Goal: Information Seeking & Learning: Learn about a topic

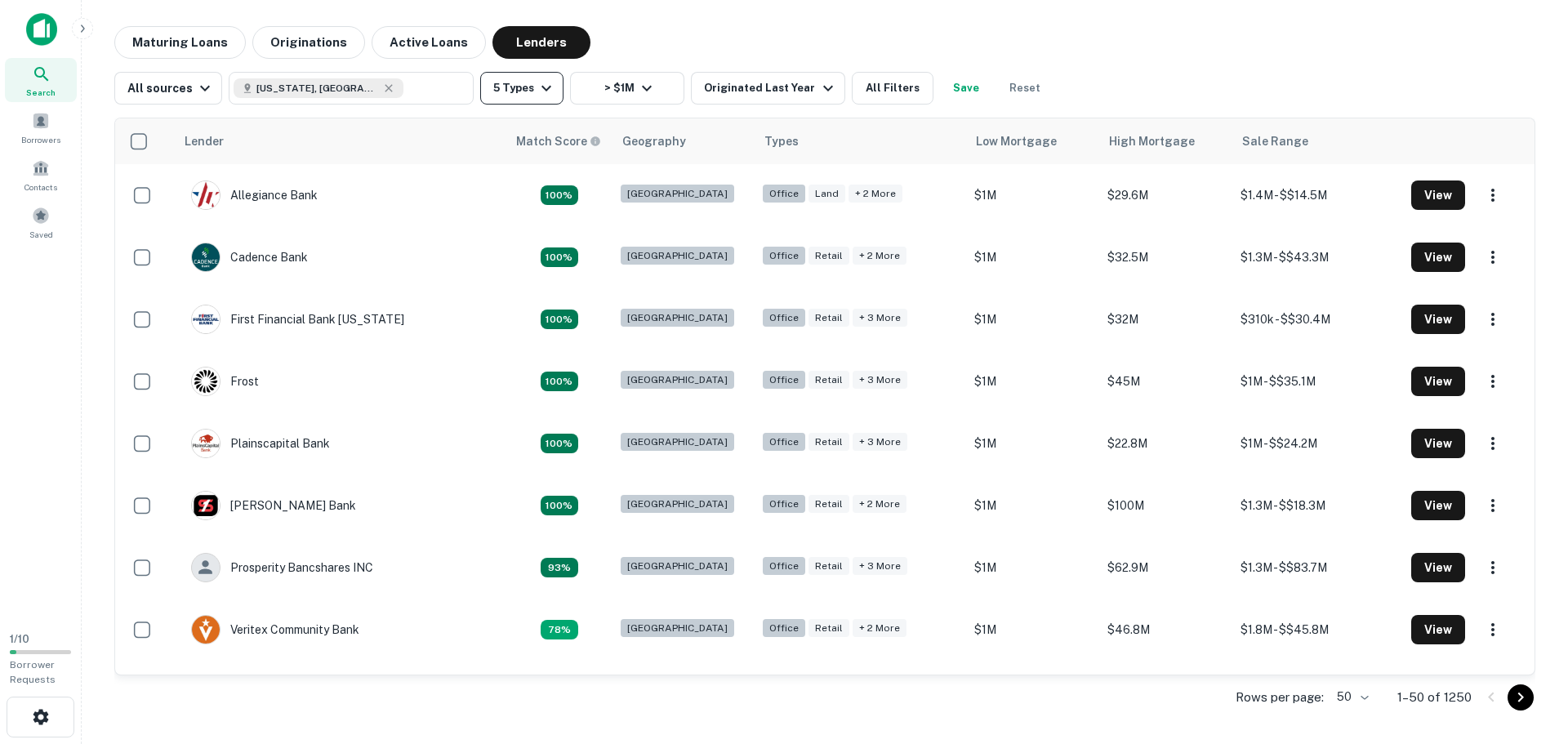
click at [541, 87] on icon "button" at bounding box center [546, 89] width 20 height 20
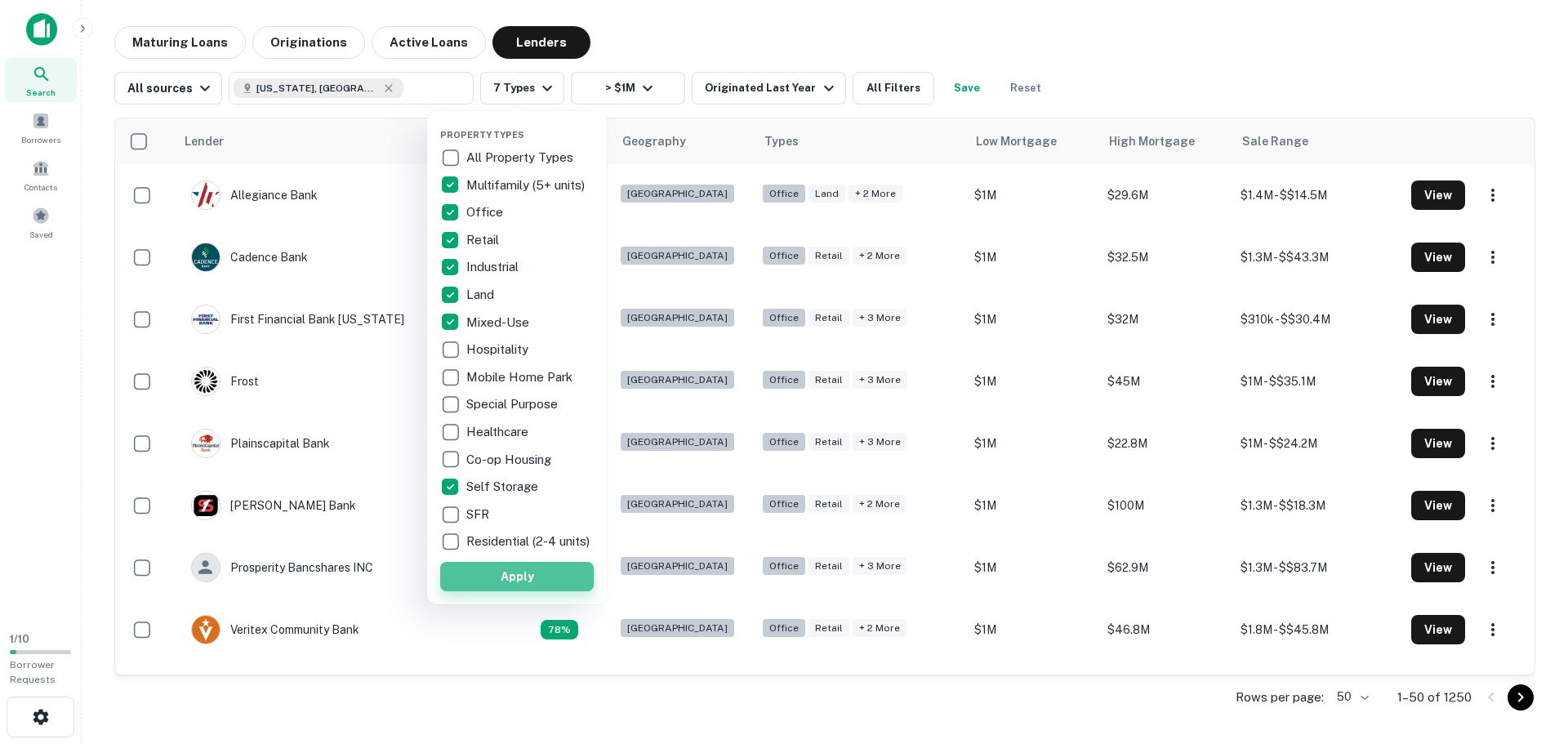
click at [491, 584] on button "Apply" at bounding box center [517, 577] width 154 height 29
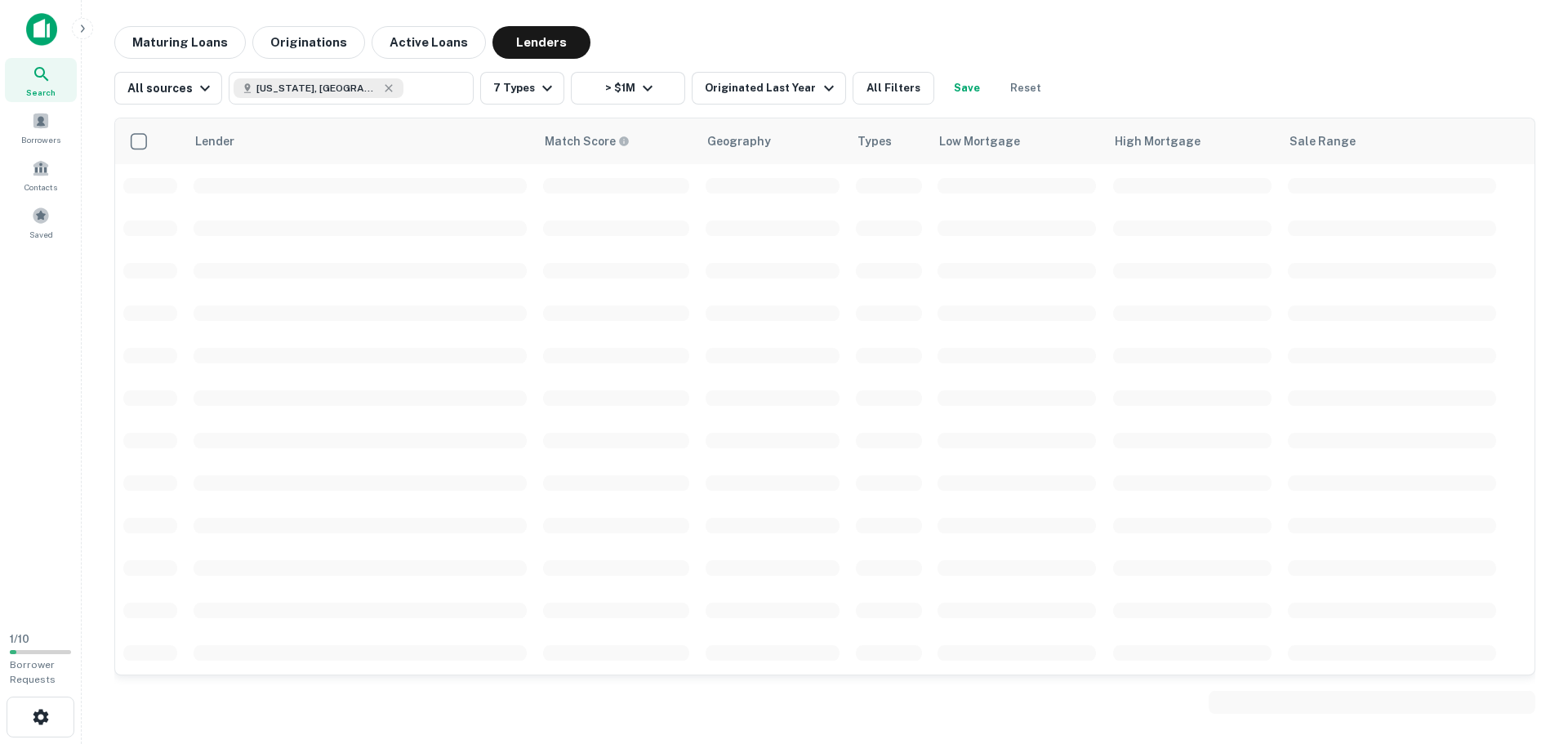
click at [640, 90] on div "Property Types All Property Types Multifamily (5+ units) Office Retail Industri…" at bounding box center [784, 372] width 1568 height 744
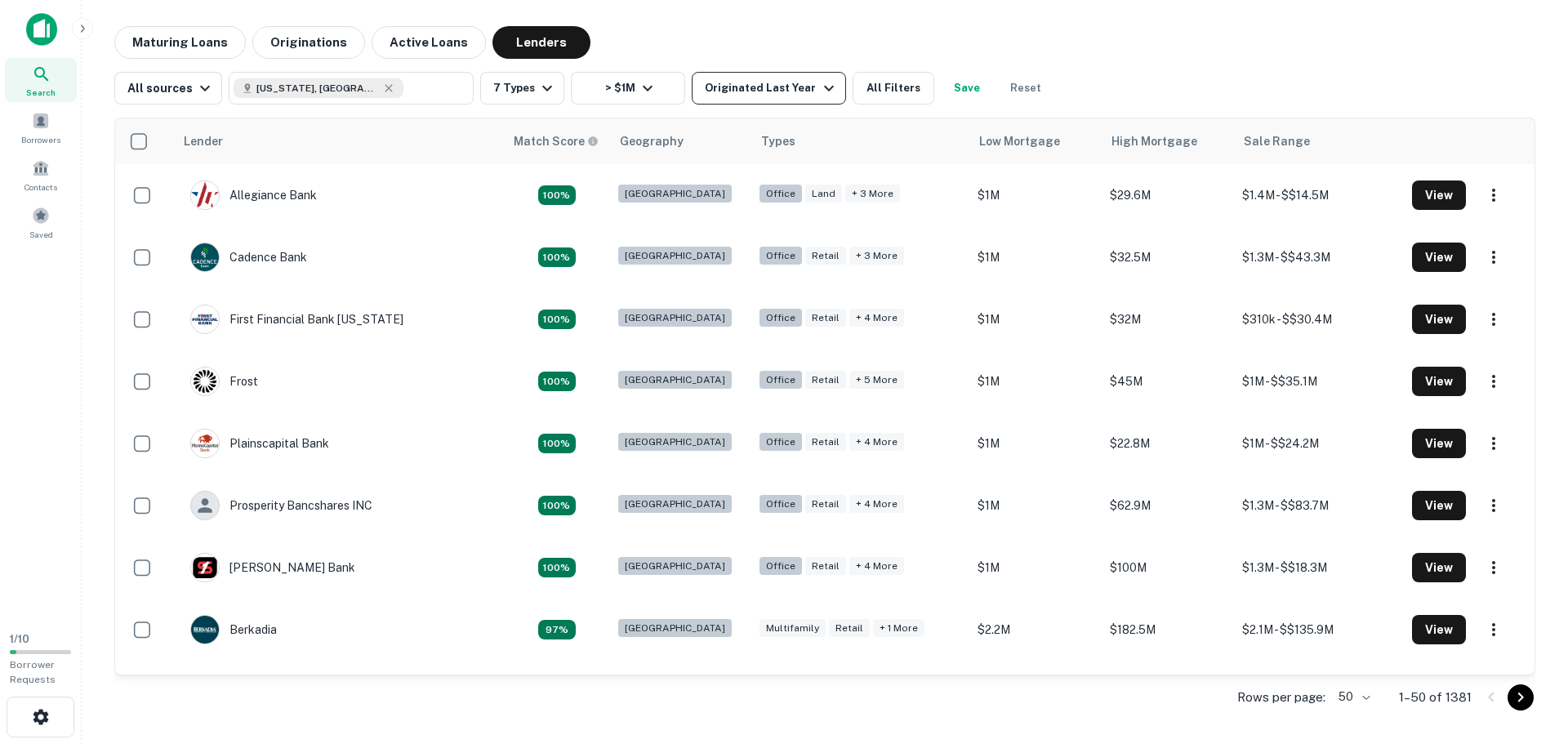
click at [765, 90] on div "Originated Last Year" at bounding box center [771, 89] width 133 height 20
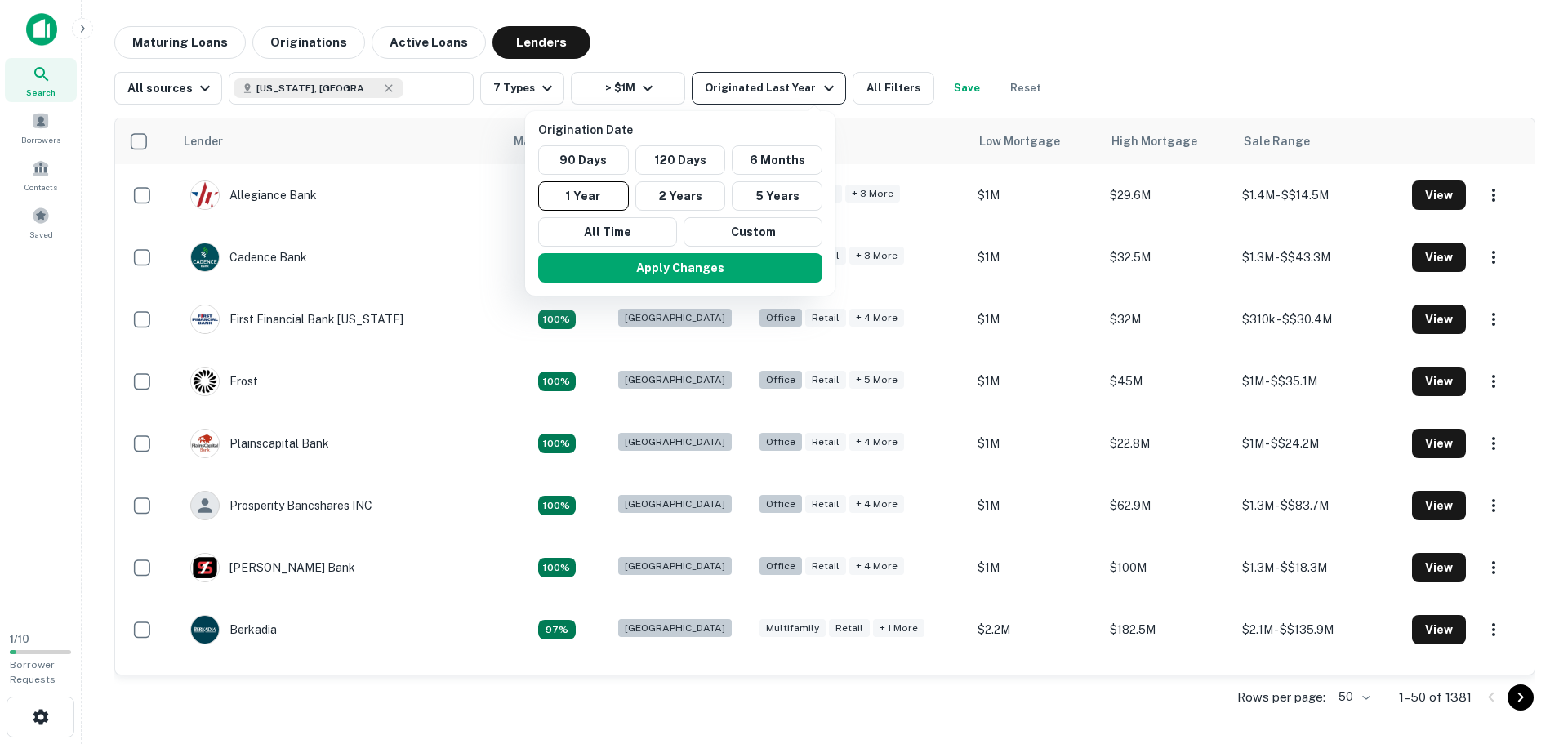
click at [765, 90] on div at bounding box center [784, 372] width 1568 height 744
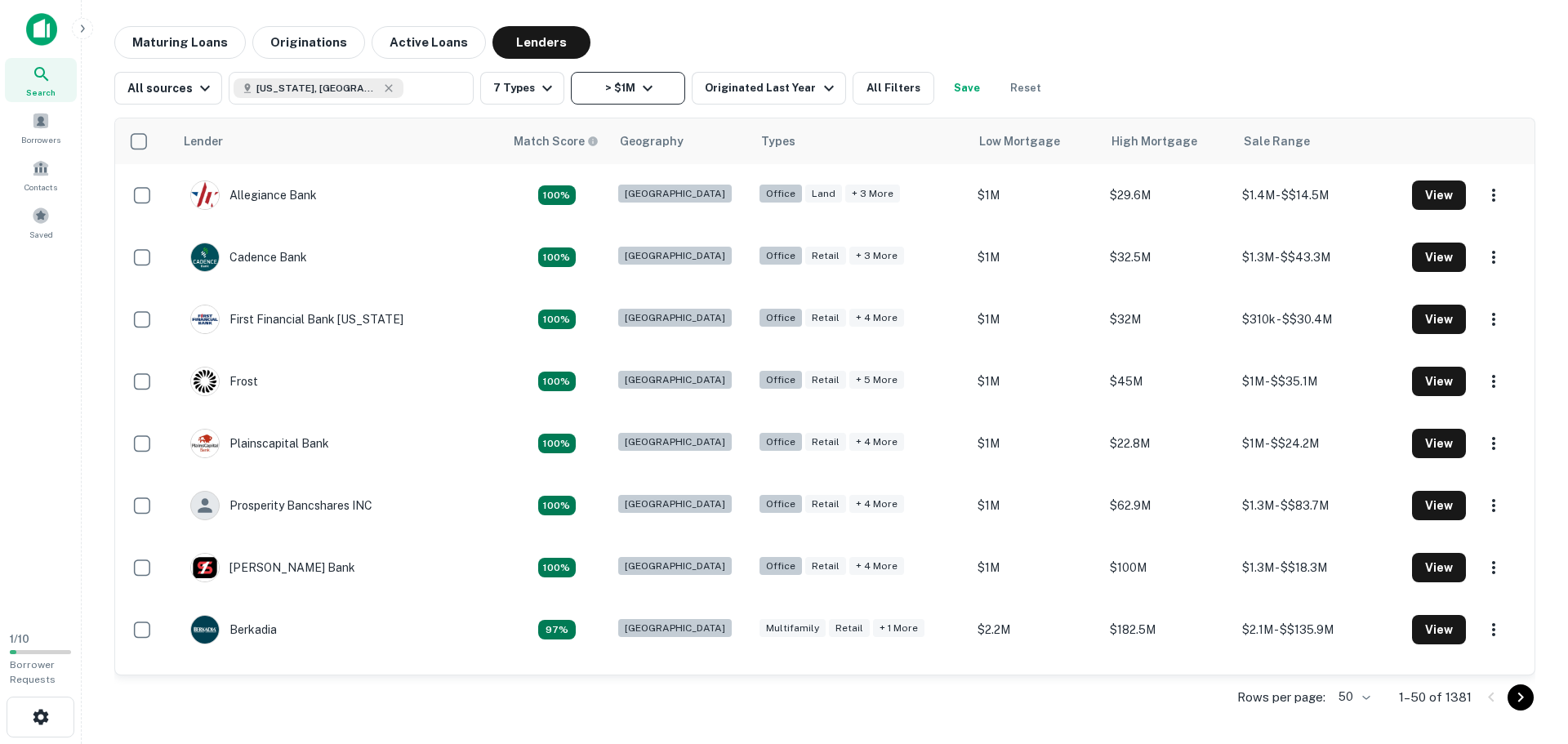
click at [629, 86] on button "> $1M" at bounding box center [628, 88] width 114 height 33
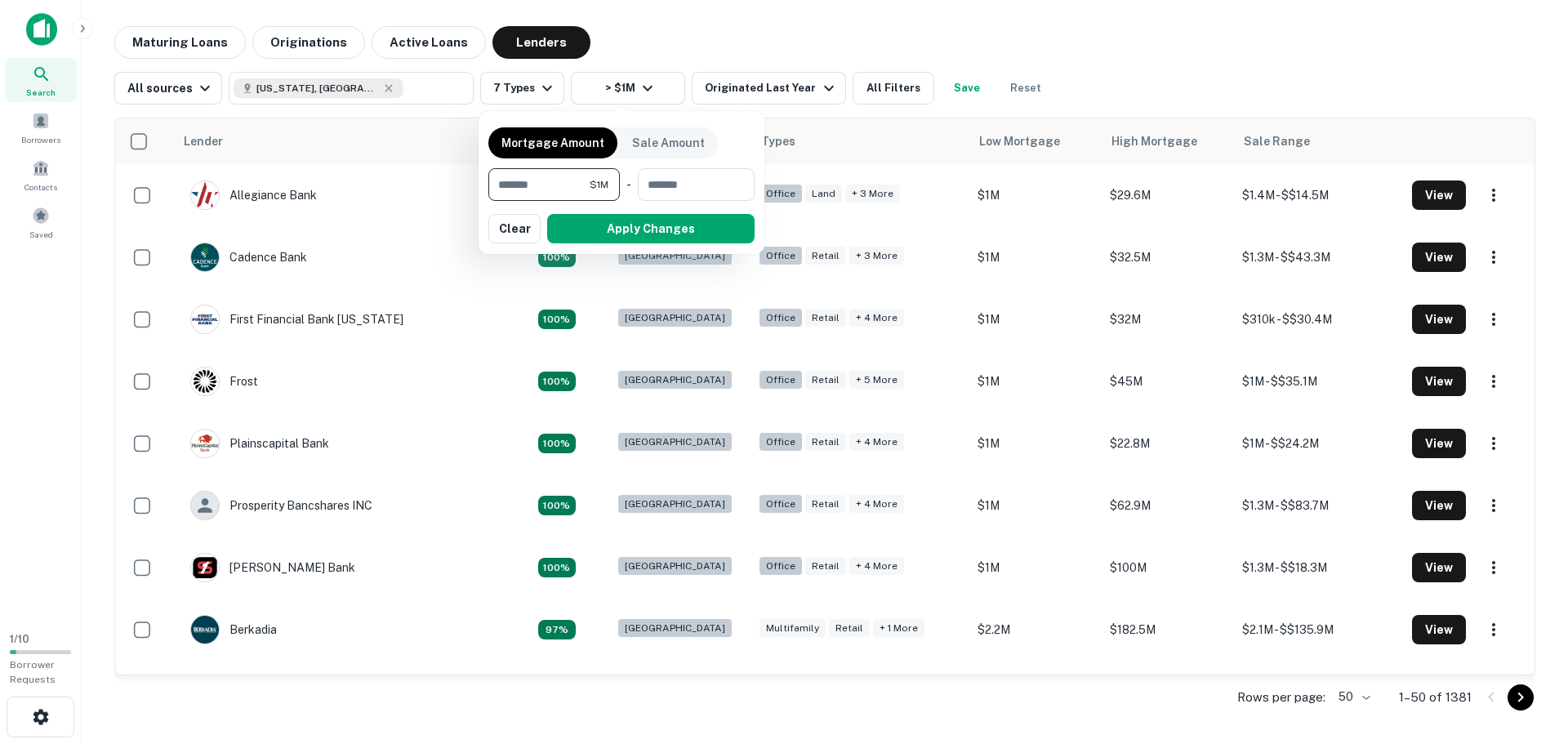
click at [681, 61] on div at bounding box center [784, 372] width 1568 height 744
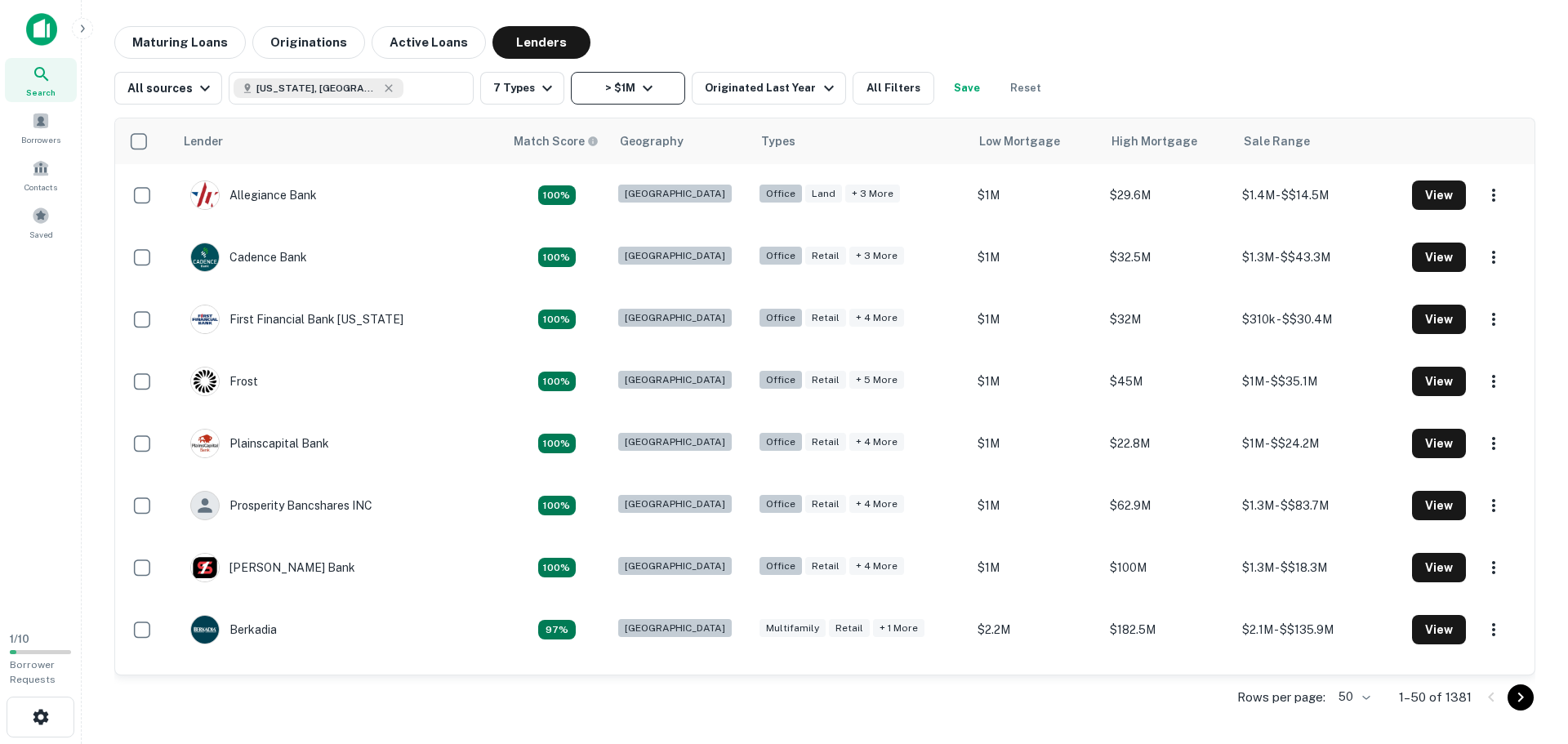
click at [649, 91] on icon "button" at bounding box center [648, 89] width 20 height 20
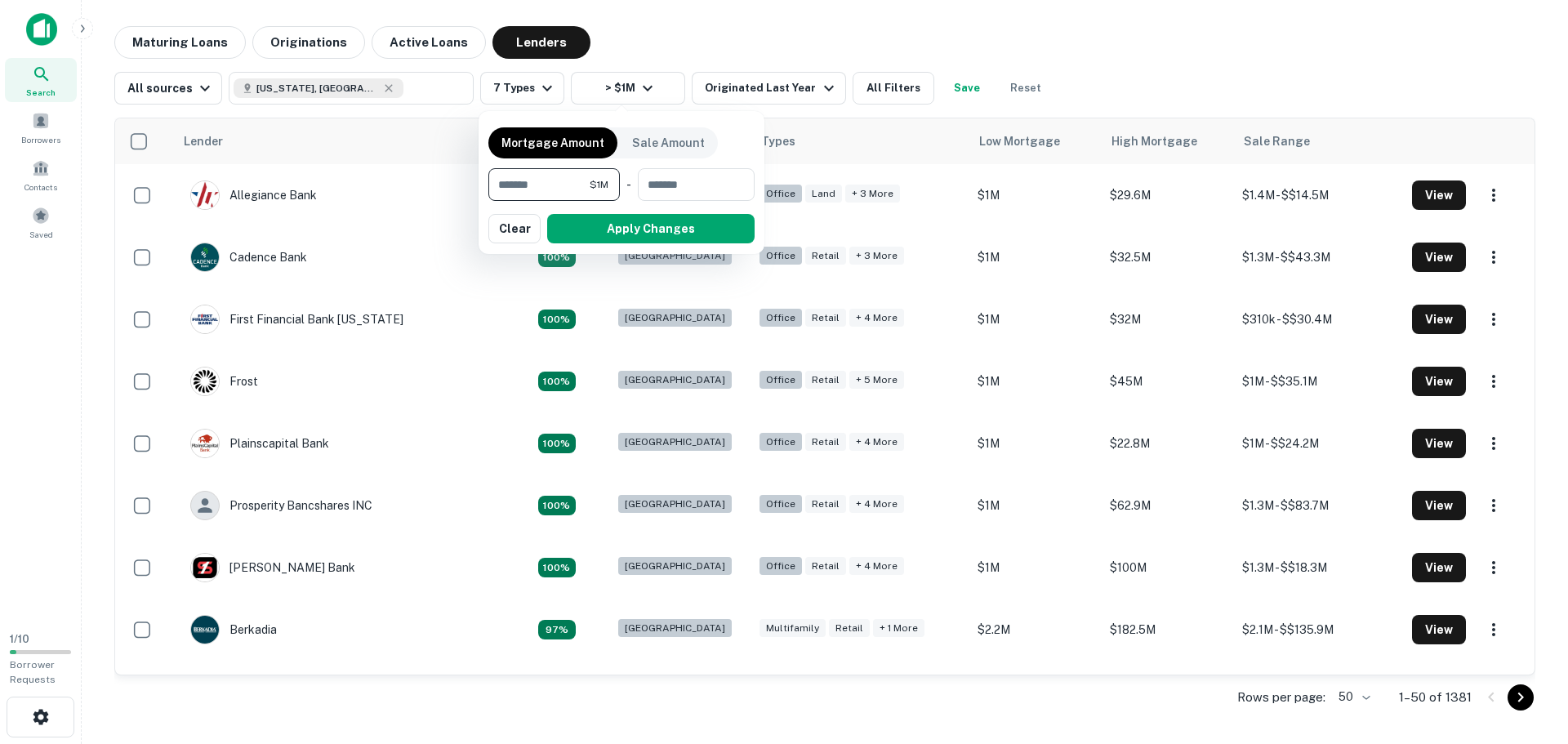
click at [168, 82] on div at bounding box center [784, 372] width 1568 height 744
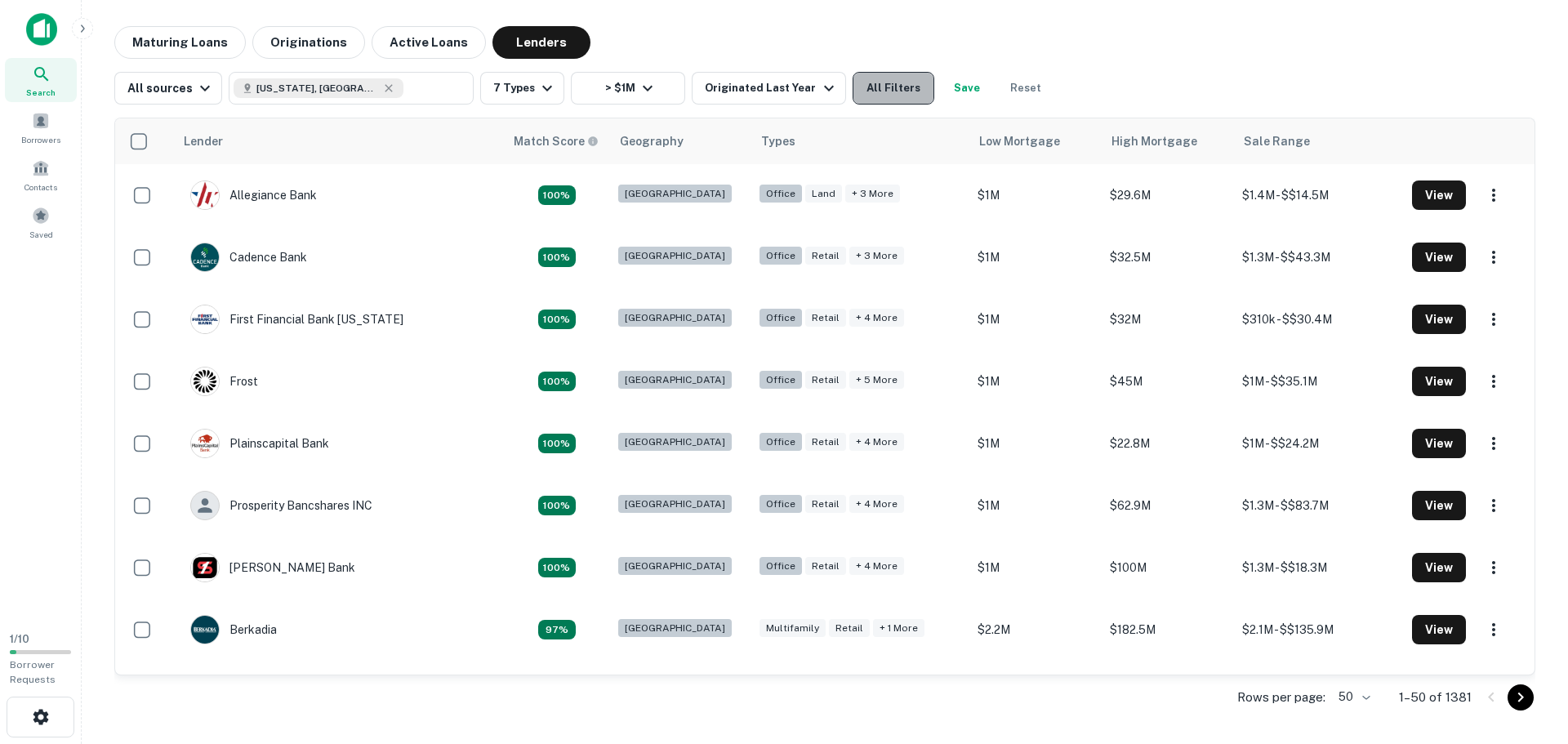
click at [883, 88] on button "All Filters" at bounding box center [893, 88] width 81 height 33
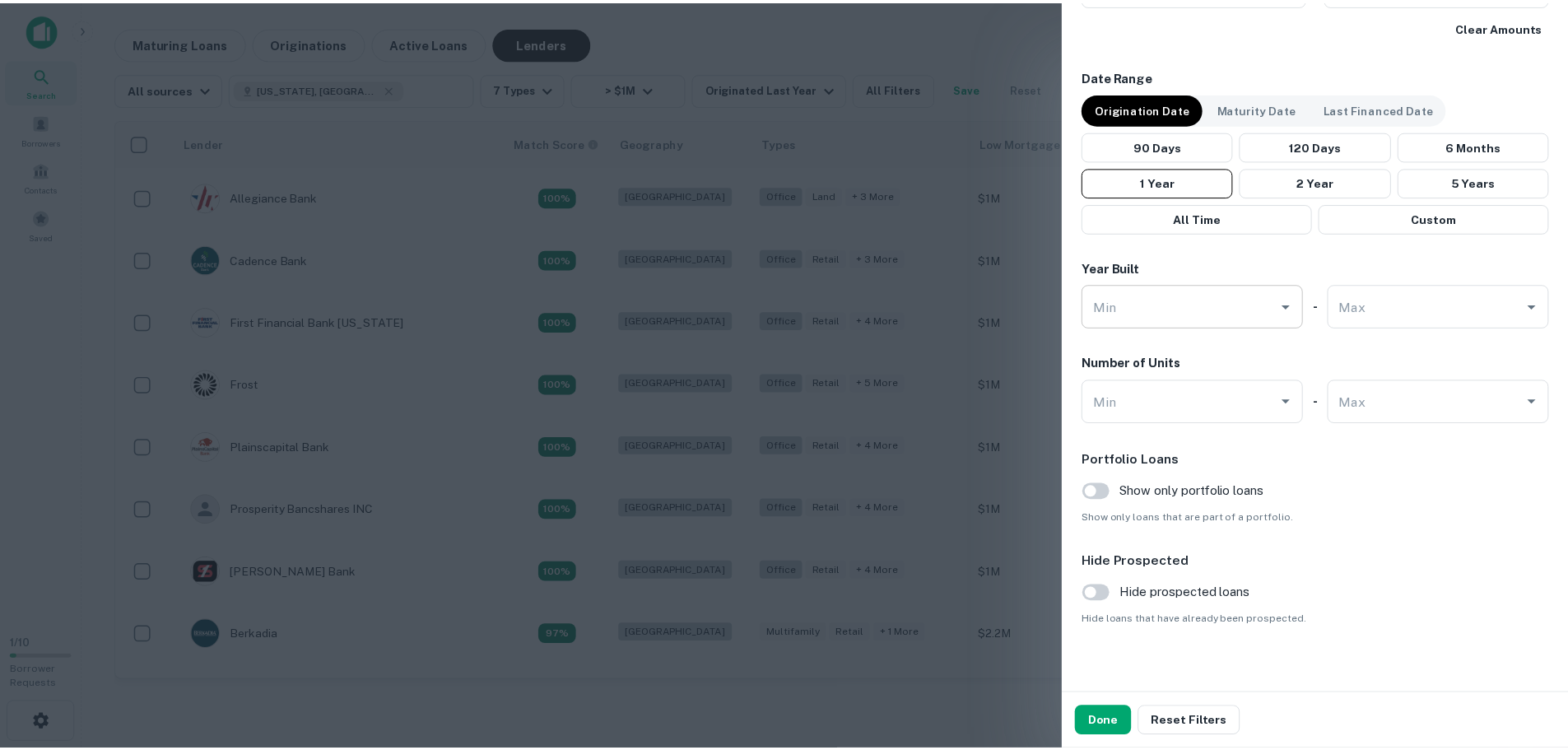
scroll to position [965, 0]
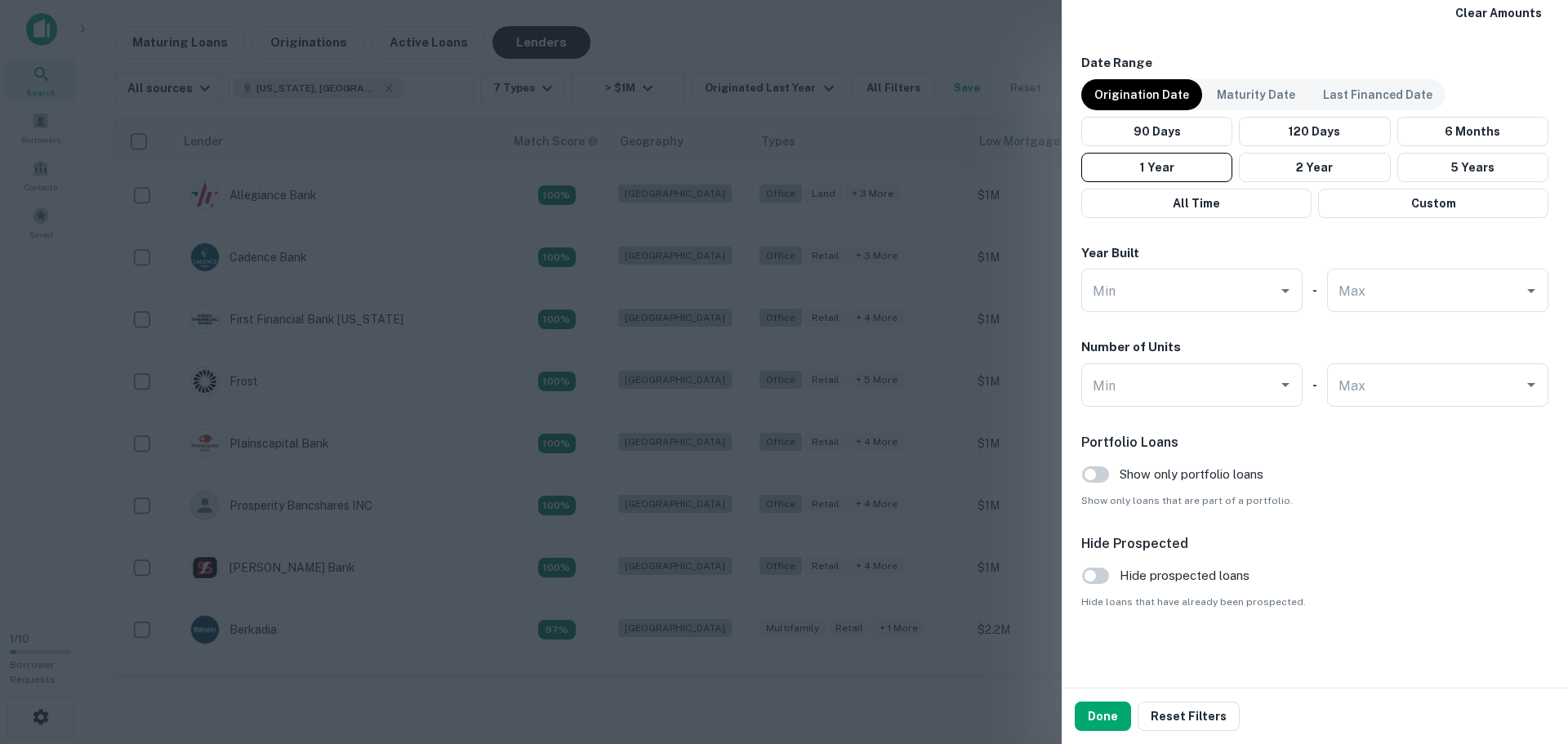
click at [1006, 202] on div at bounding box center [784, 372] width 1568 height 744
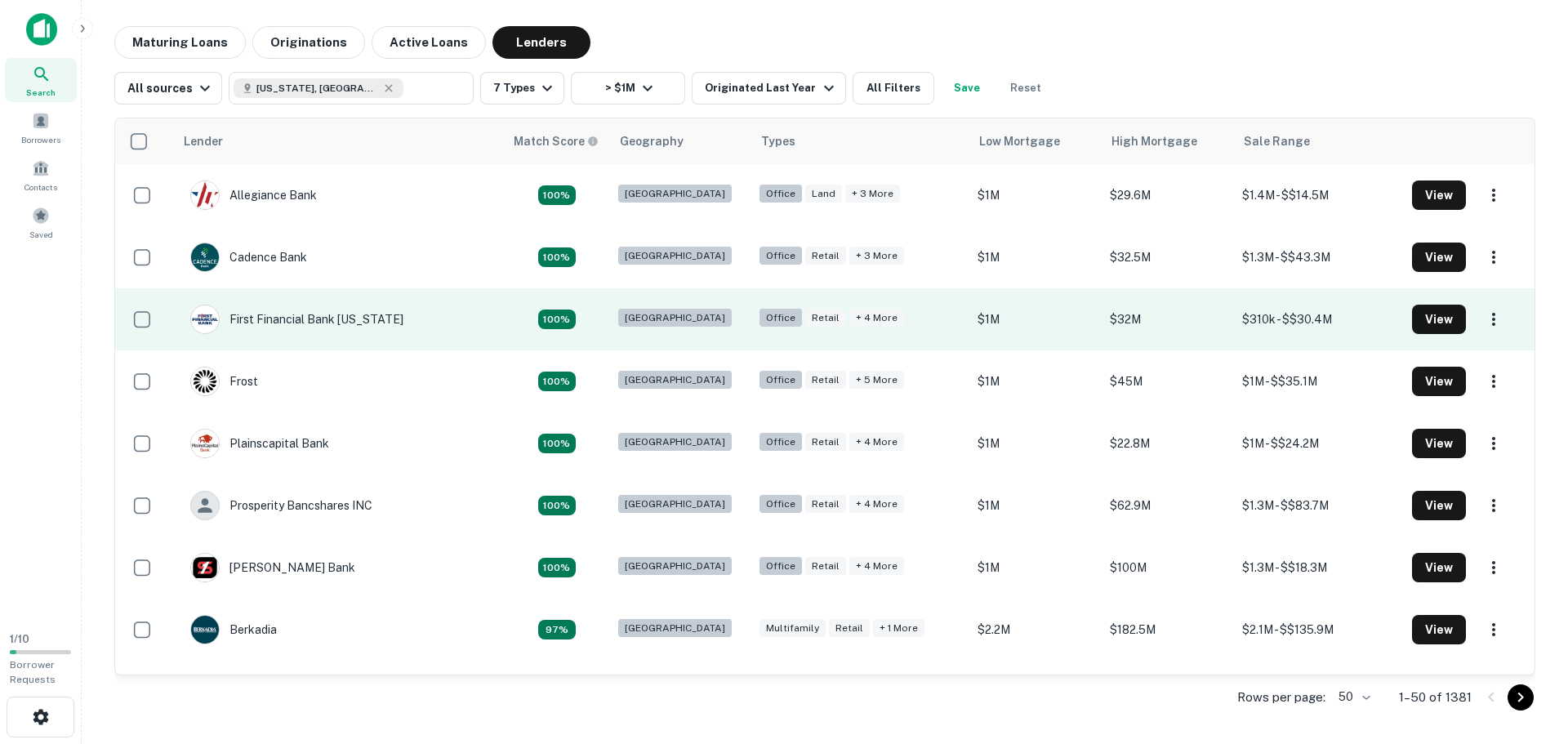
click at [403, 300] on td "First Financial Bank [US_STATE]" at bounding box center [338, 320] width 330 height 62
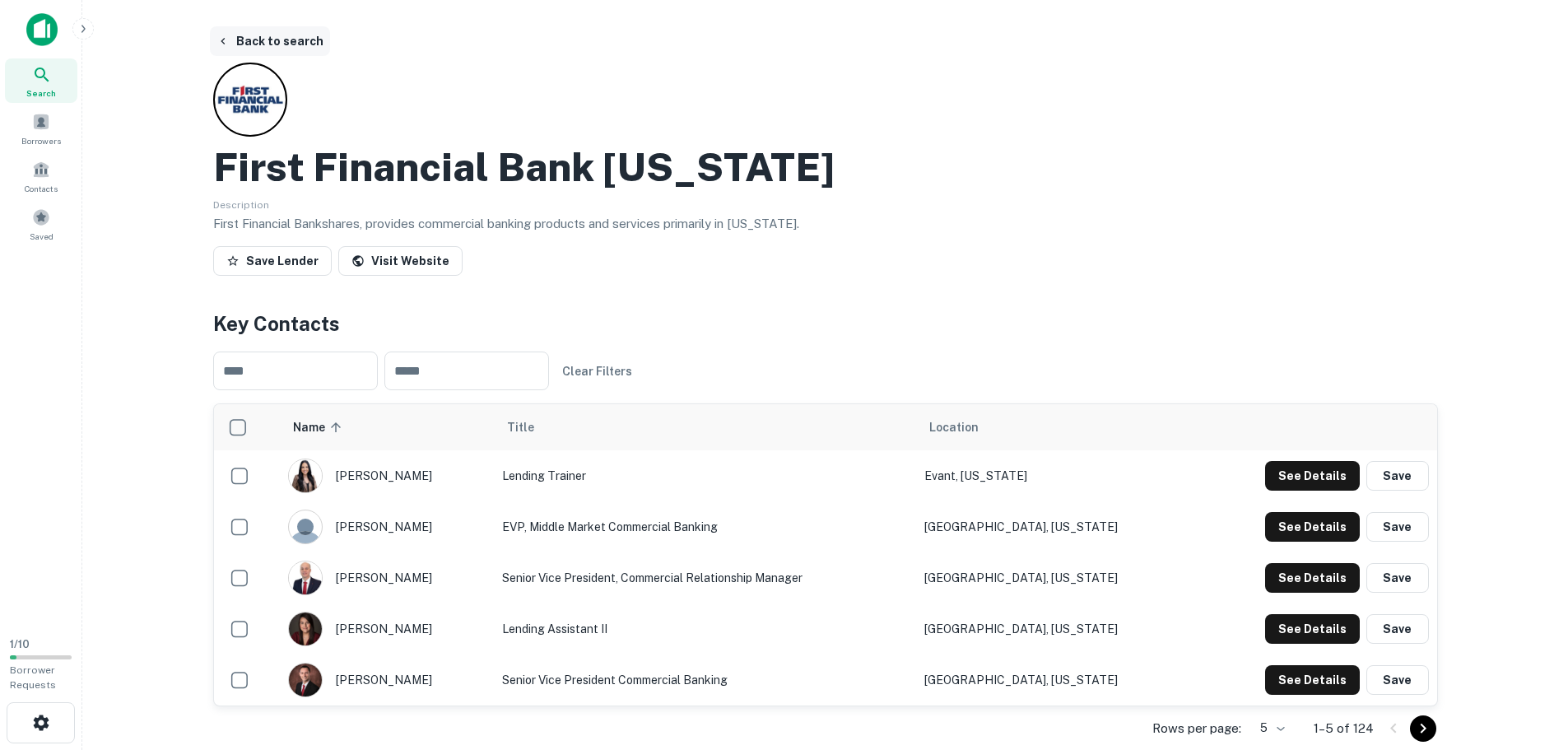
click at [227, 38] on icon "button" at bounding box center [223, 41] width 13 height 13
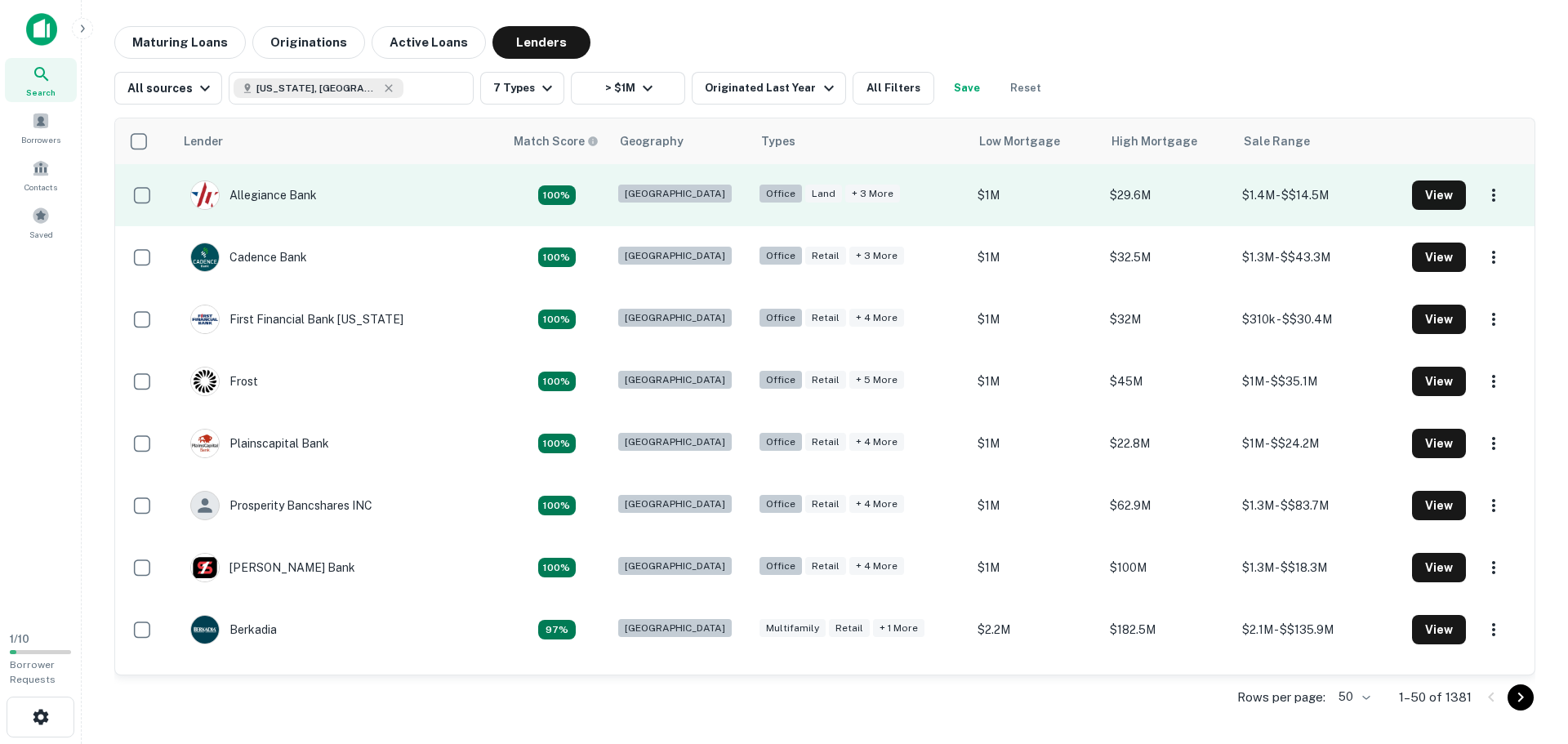
click at [1351, 193] on td "$1.4M - $$14.5M" at bounding box center [1319, 195] width 170 height 62
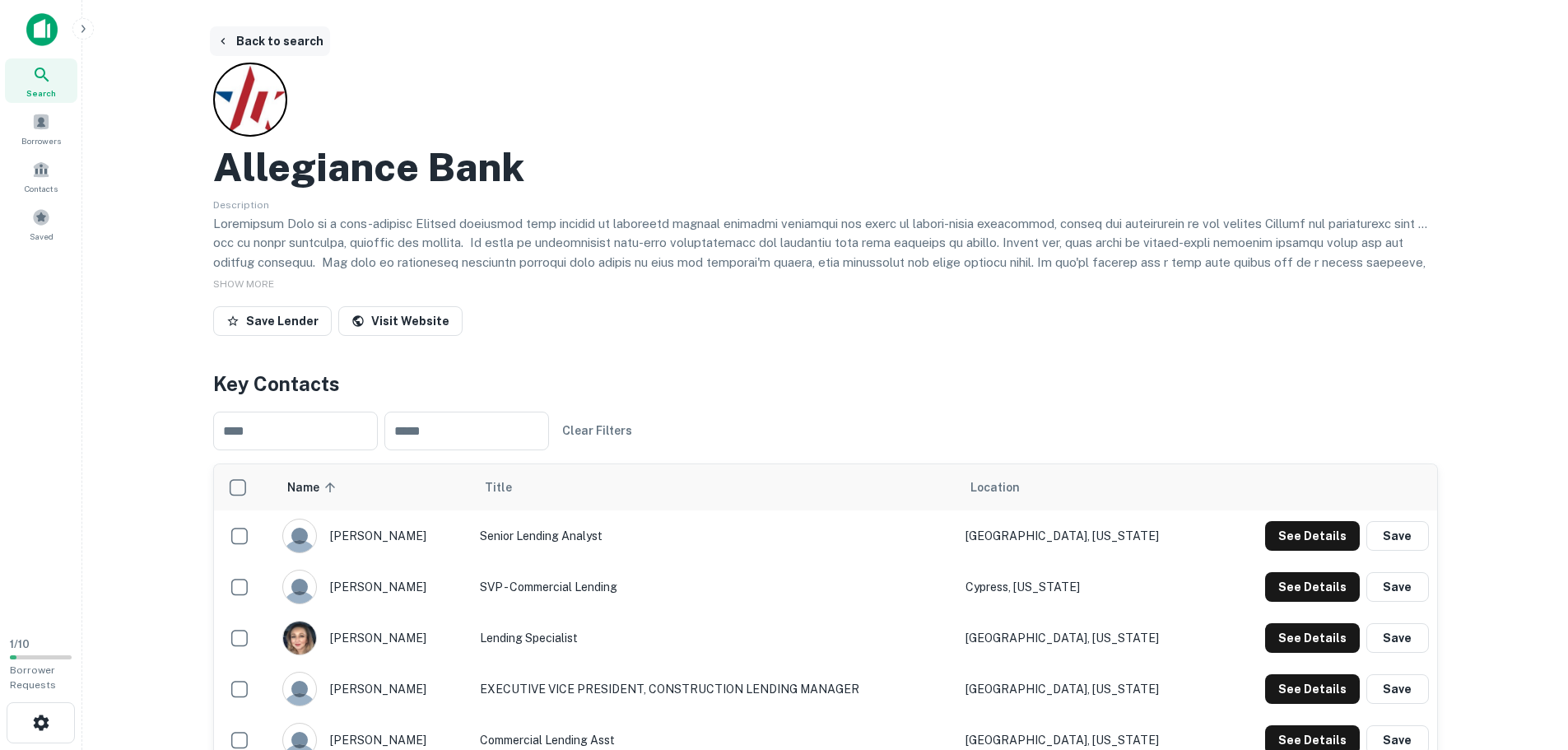
click at [263, 35] on button "Back to search" at bounding box center [270, 41] width 120 height 29
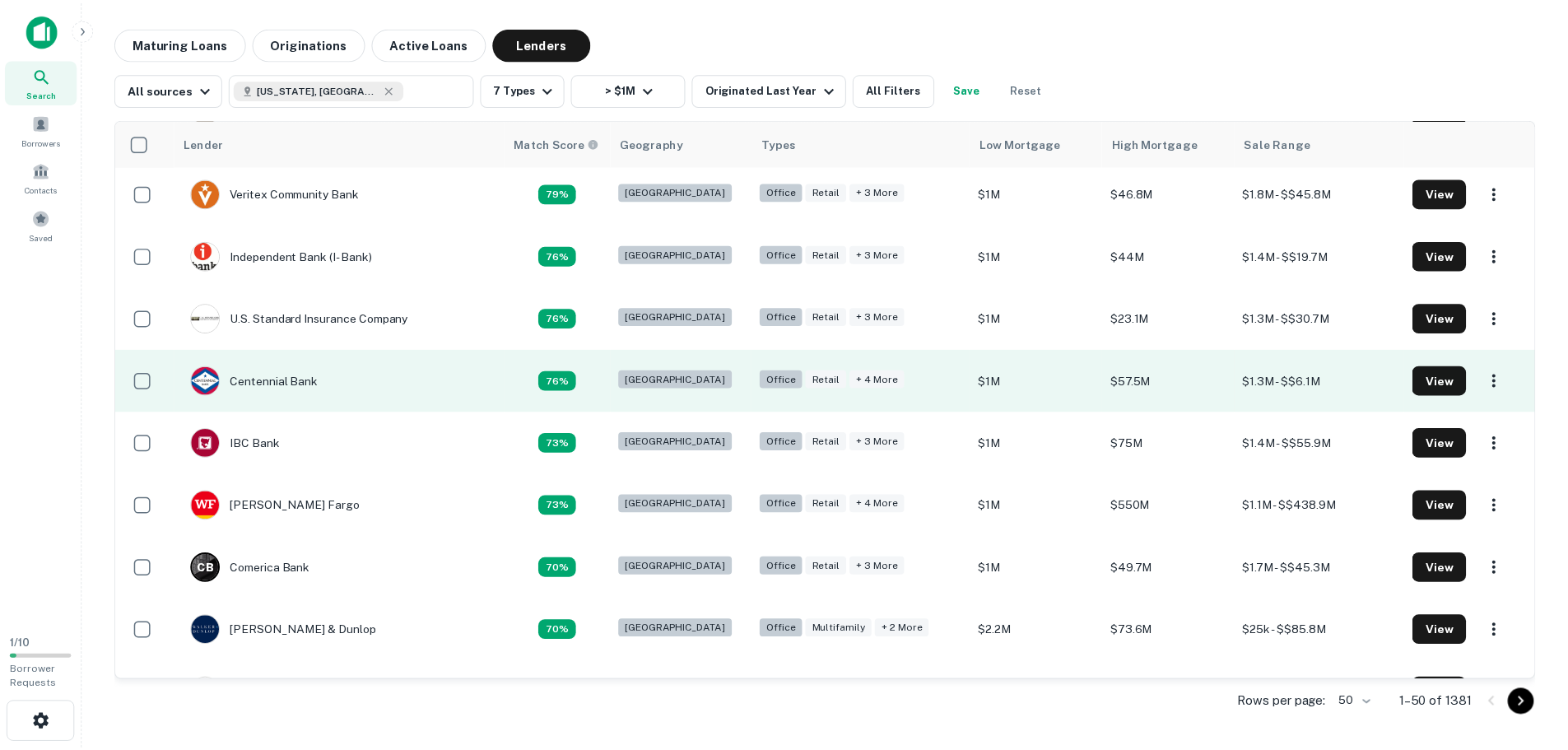
scroll to position [659, 0]
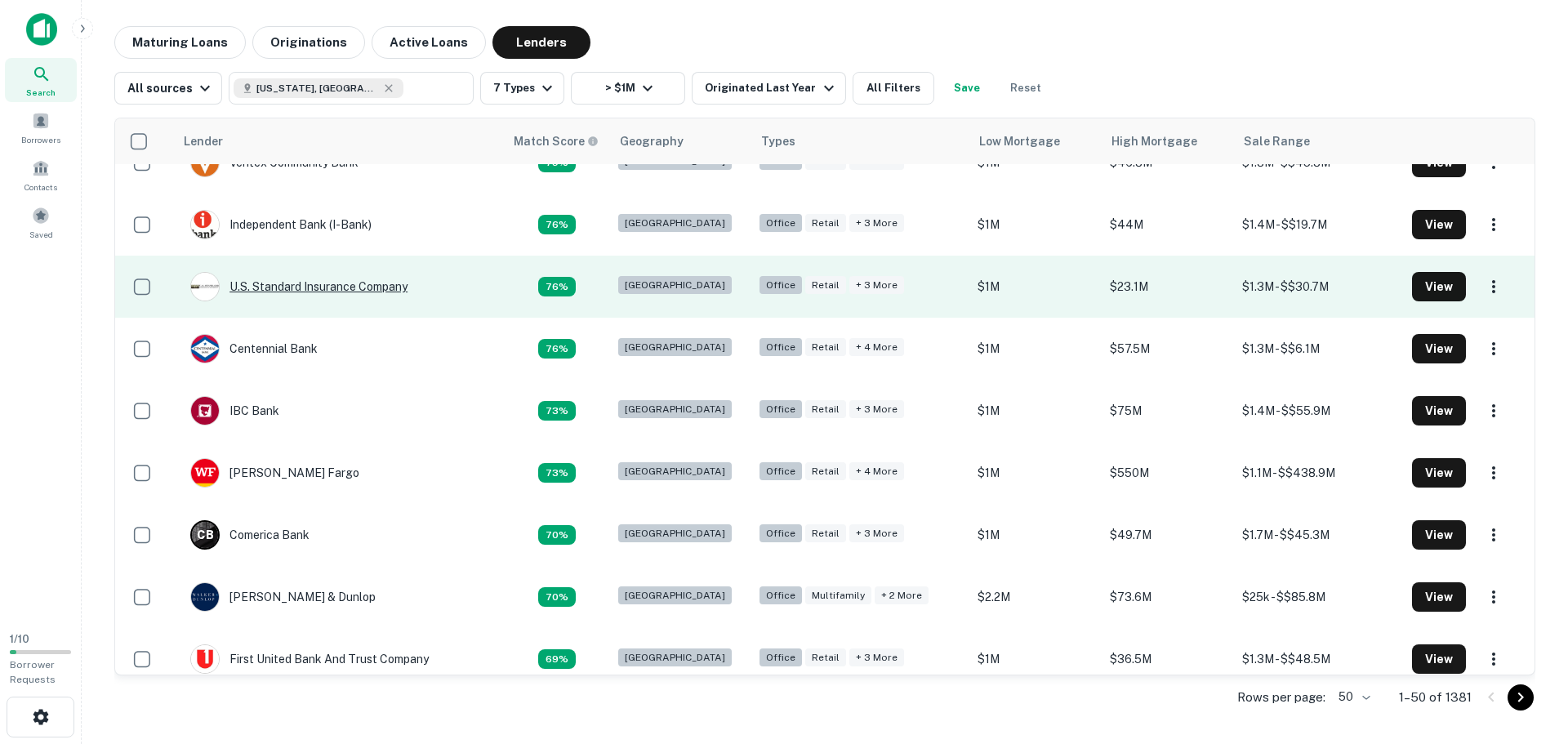
click at [347, 287] on div "U.s. Standard Insurance Company" at bounding box center [299, 286] width 217 height 29
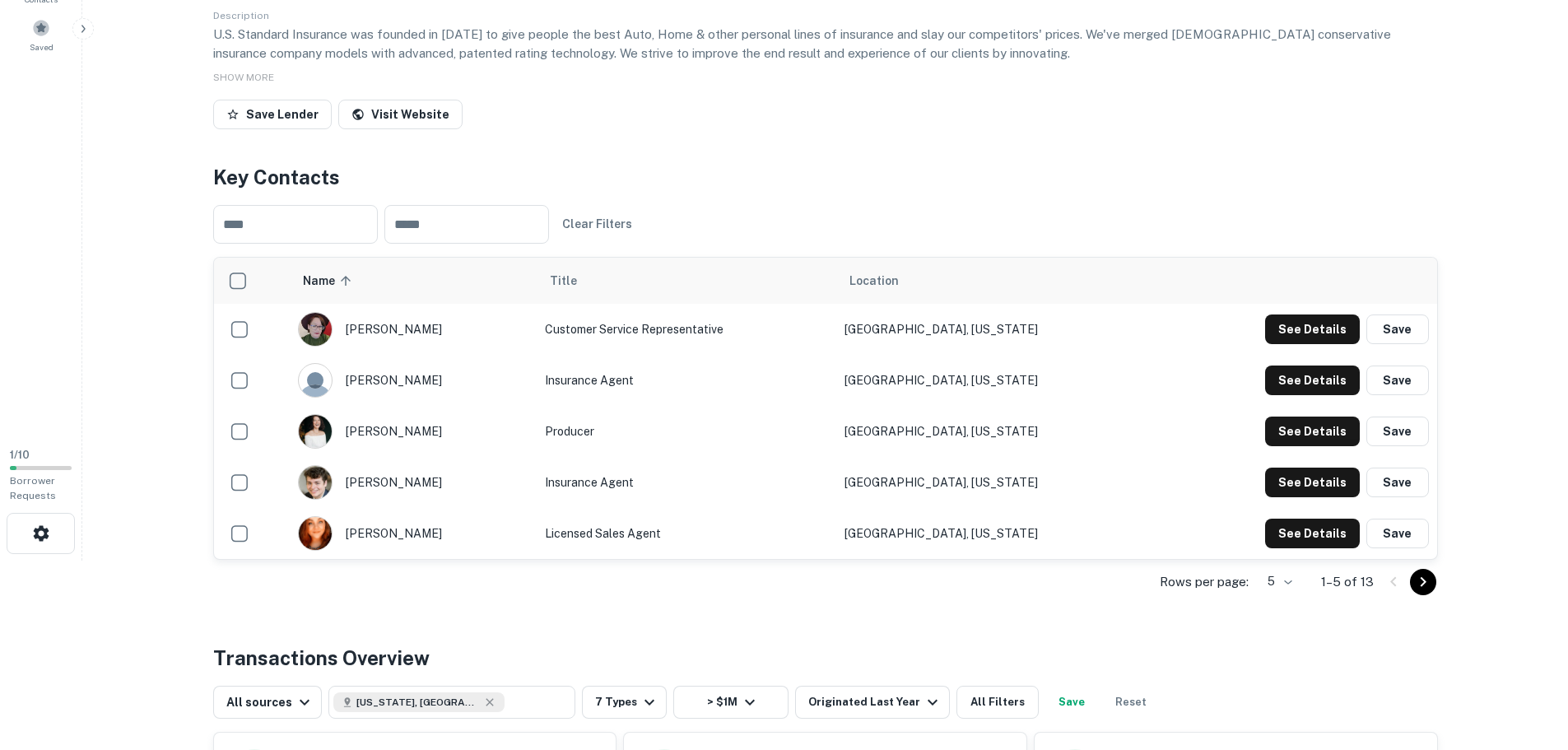
scroll to position [247, 0]
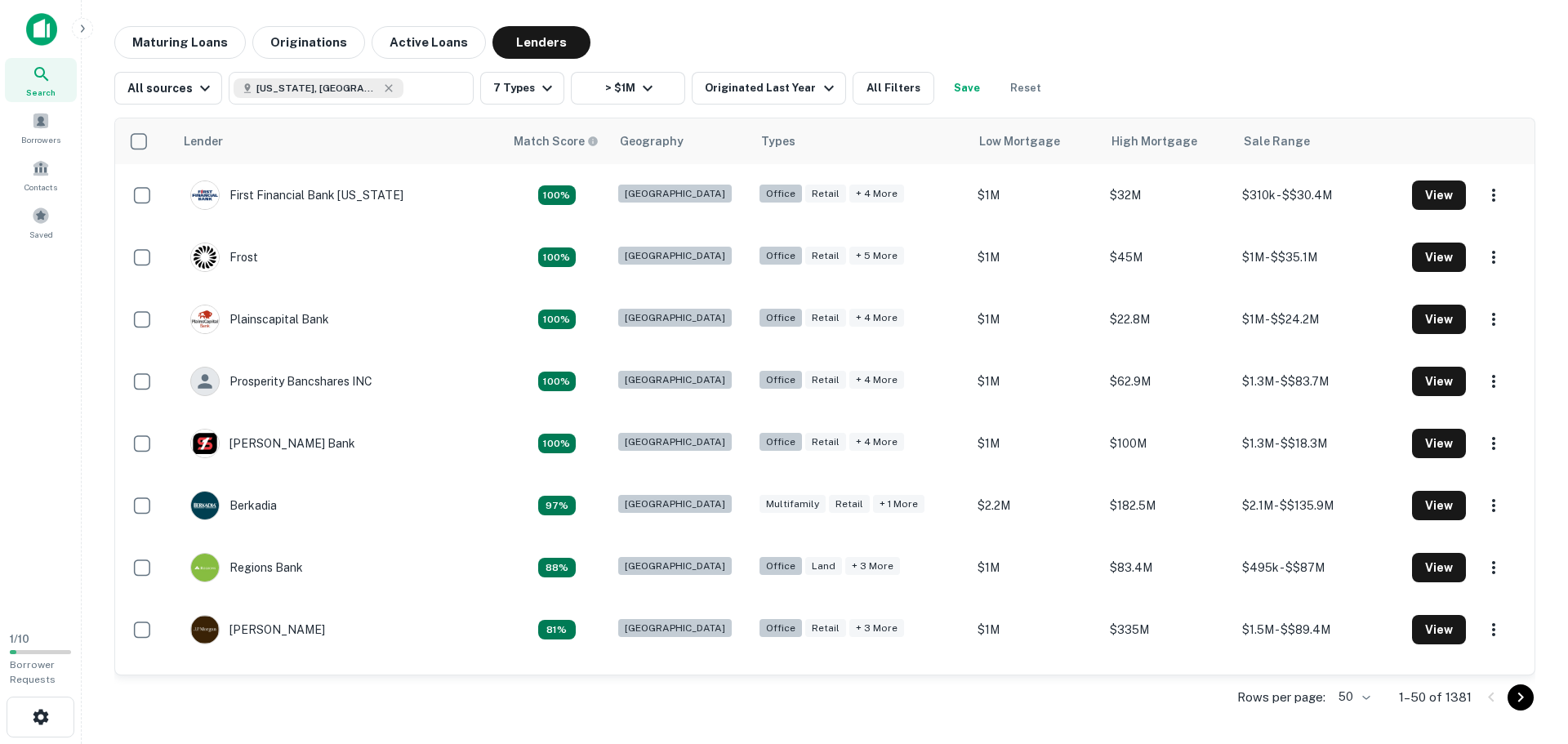
scroll to position [327, 0]
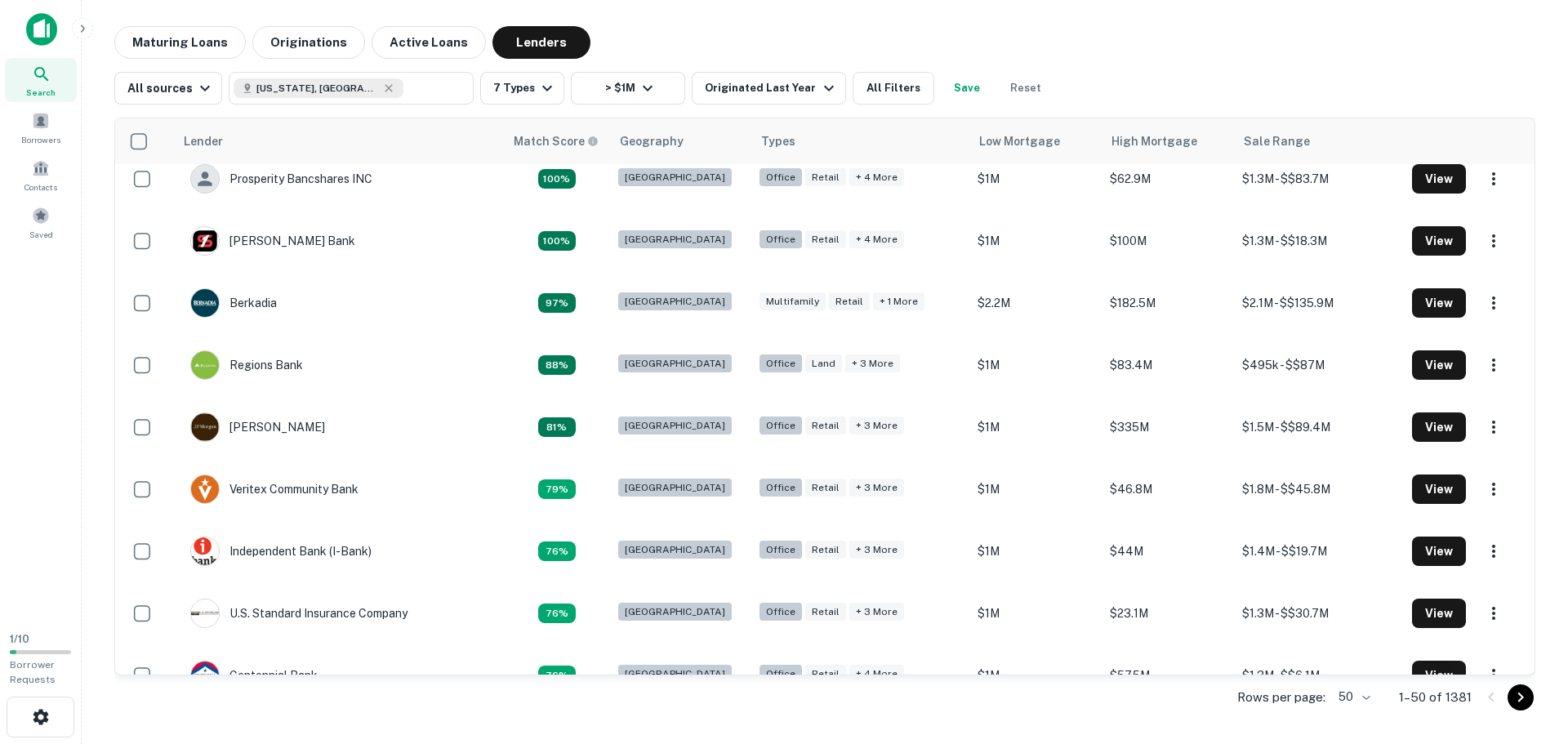
click at [1217, 45] on div "Maturing Loans Originations Active Loans Lenders" at bounding box center [824, 43] width 1421 height 33
